Goal: Contribute content: Contribute content

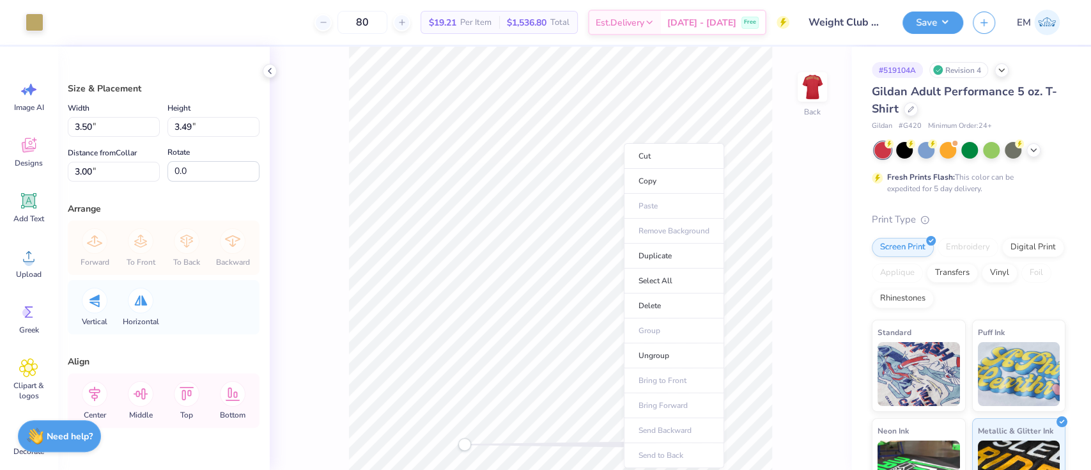
click at [672, 345] on li "Ungroup" at bounding box center [674, 355] width 100 height 25
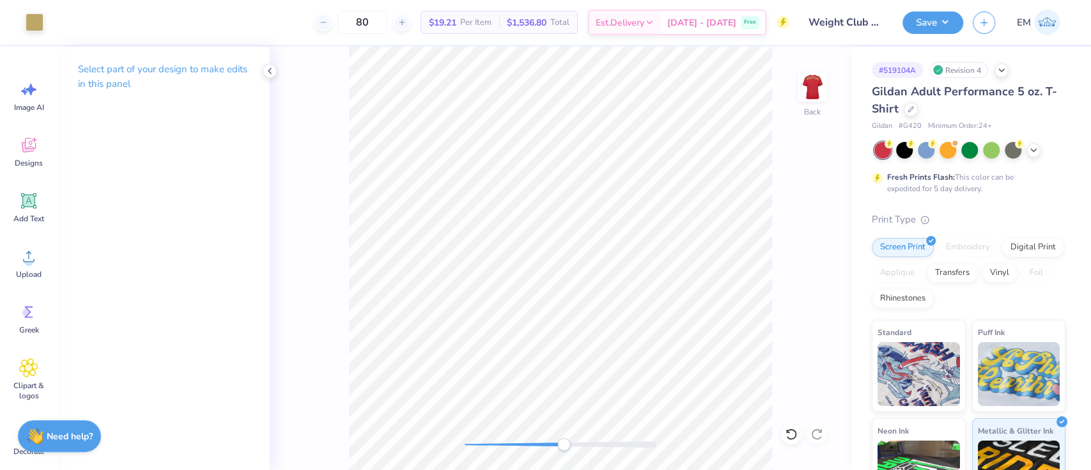
click at [43, 191] on div "Add Text" at bounding box center [29, 207] width 46 height 48
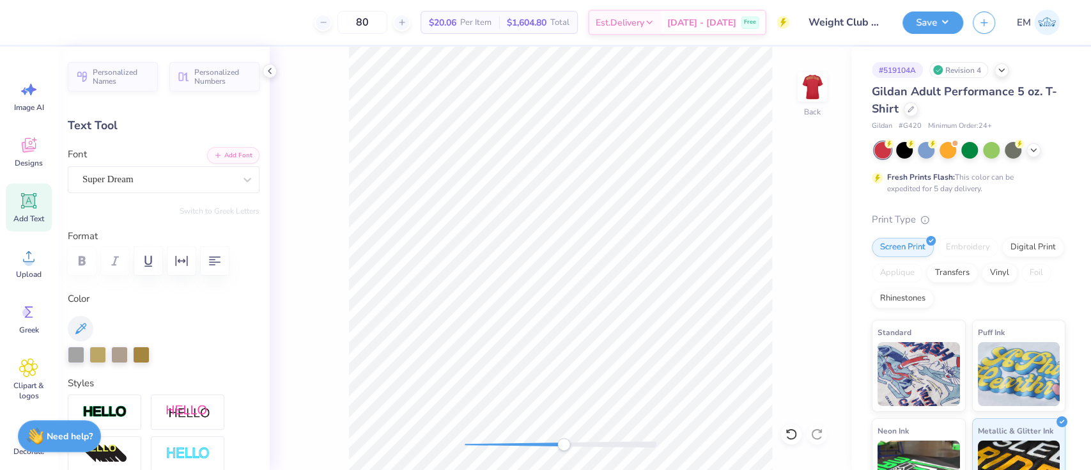
click at [143, 175] on div "Super Dream" at bounding box center [158, 179] width 155 height 20
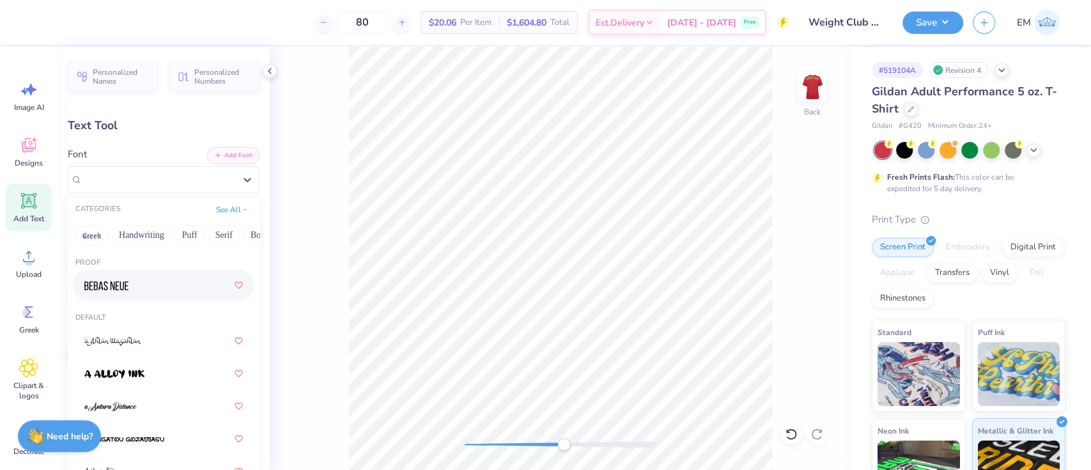
click at [147, 280] on div at bounding box center [163, 285] width 158 height 23
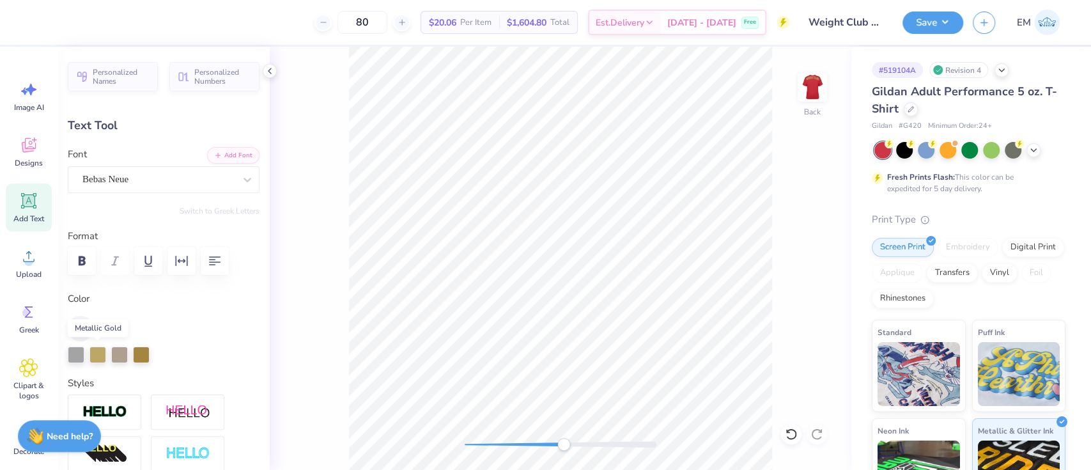
click at [100, 348] on div at bounding box center [97, 354] width 17 height 17
type textarea "T"
type textarea "20"
type input "1.63"
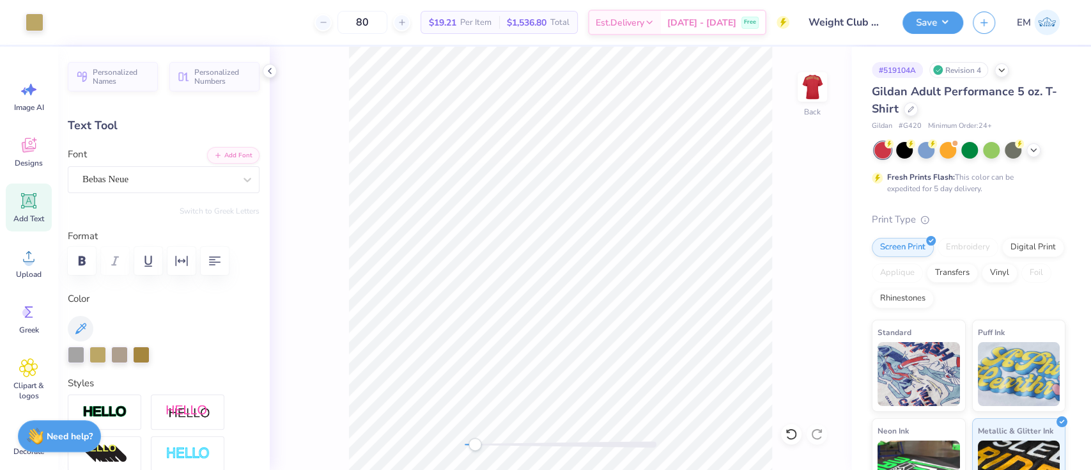
type input "1.66"
type input "11.92"
type input "0.68"
type input "0.69"
type input "0.42"
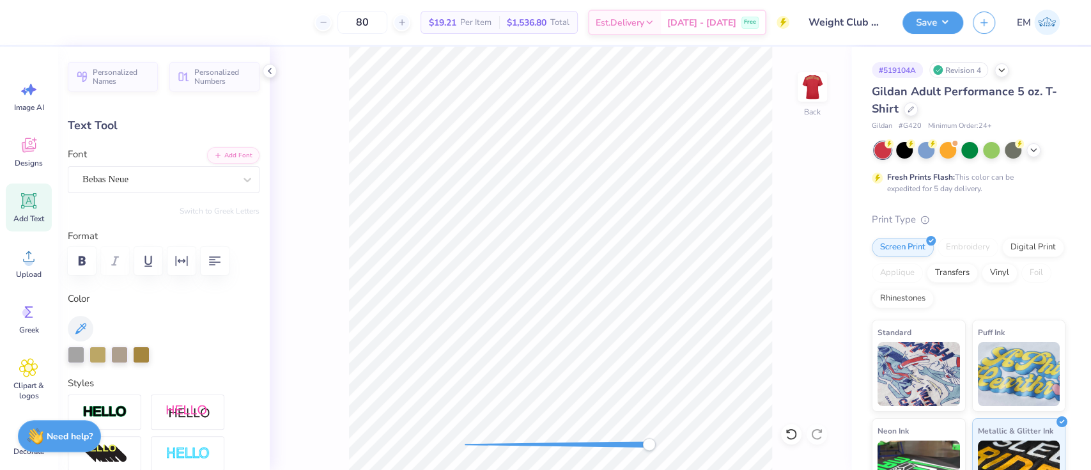
type input "0.43"
type input "4.67"
click at [215, 172] on div "Bebas Neue" at bounding box center [158, 179] width 155 height 20
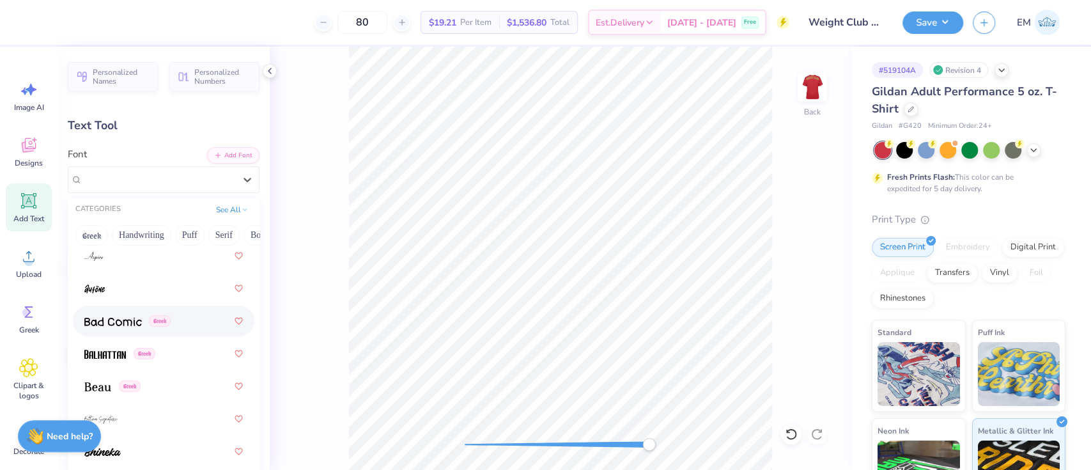
scroll to position [767, 0]
click at [109, 348] on div "Greek" at bounding box center [163, 355] width 158 height 23
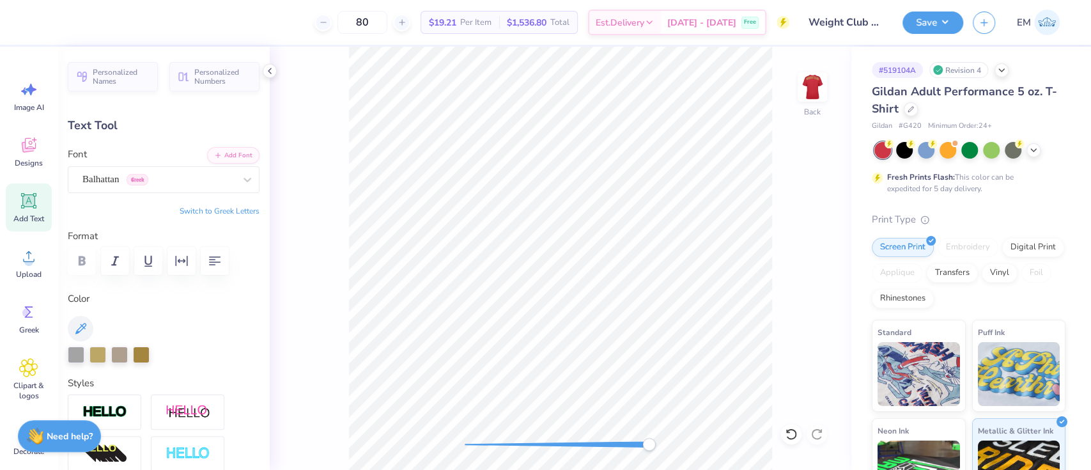
scroll to position [14, 1]
type input "0.49"
type input "4.56"
type textarea "25"
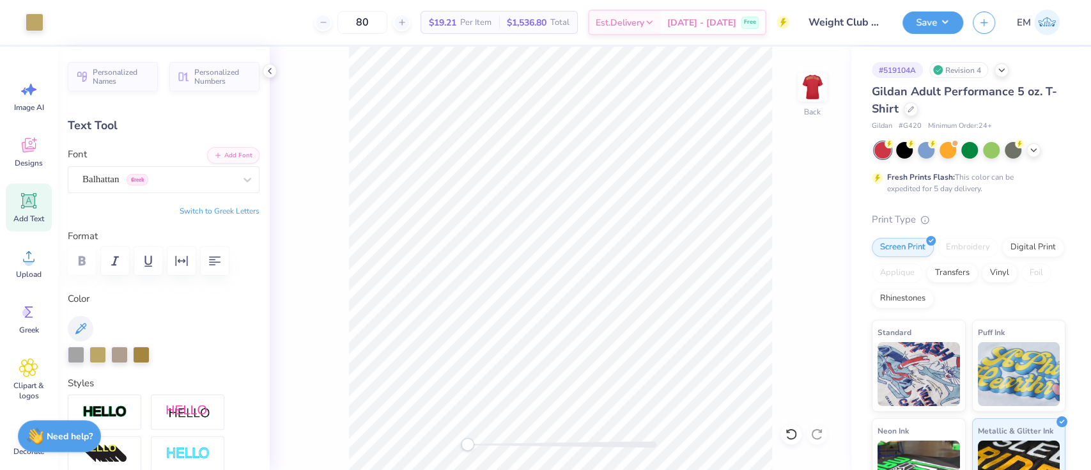
click at [929, 19] on button "Save" at bounding box center [932, 23] width 61 height 22
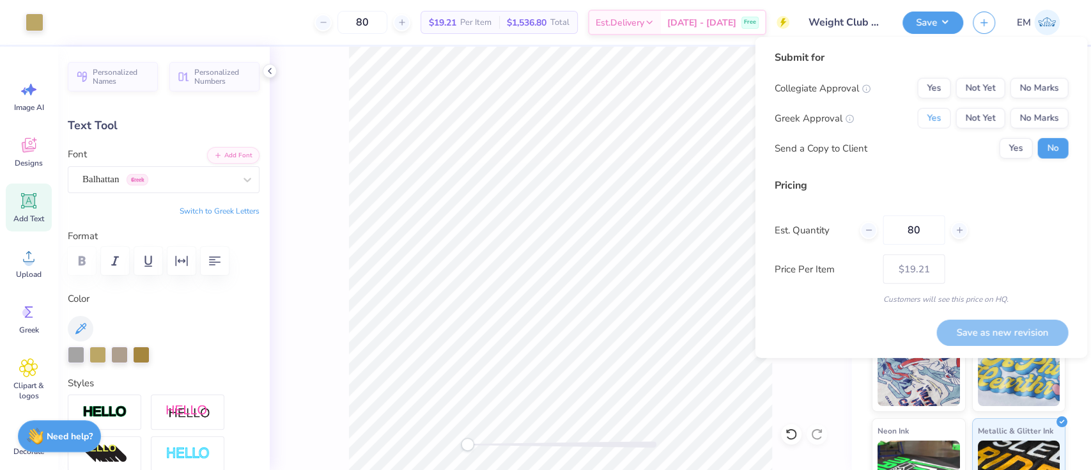
click at [937, 114] on button "Yes" at bounding box center [933, 118] width 33 height 20
click at [1041, 85] on button "No Marks" at bounding box center [1039, 88] width 58 height 20
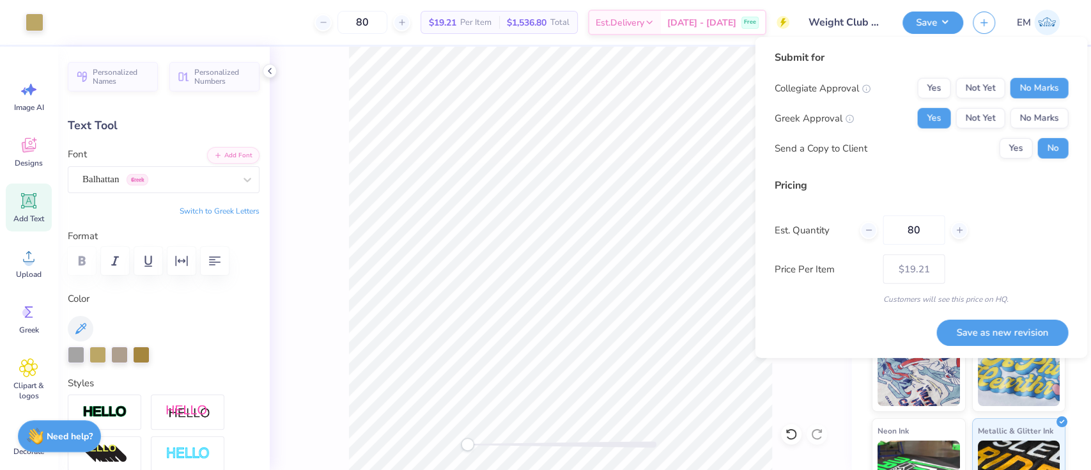
click at [1019, 331] on button "Save as new revision" at bounding box center [1002, 332] width 132 height 26
type input "$19.21"
